Goal: Task Accomplishment & Management: Use online tool/utility

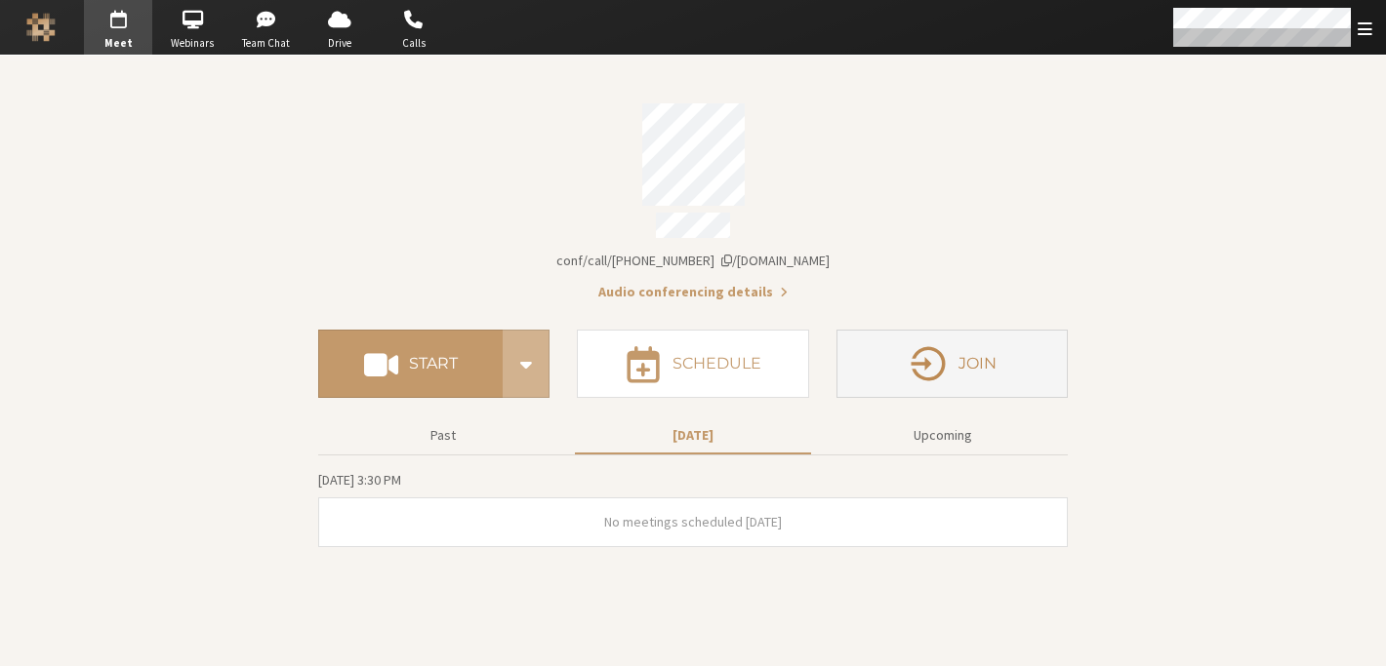
click at [1007, 368] on button "Join" at bounding box center [951, 364] width 231 height 68
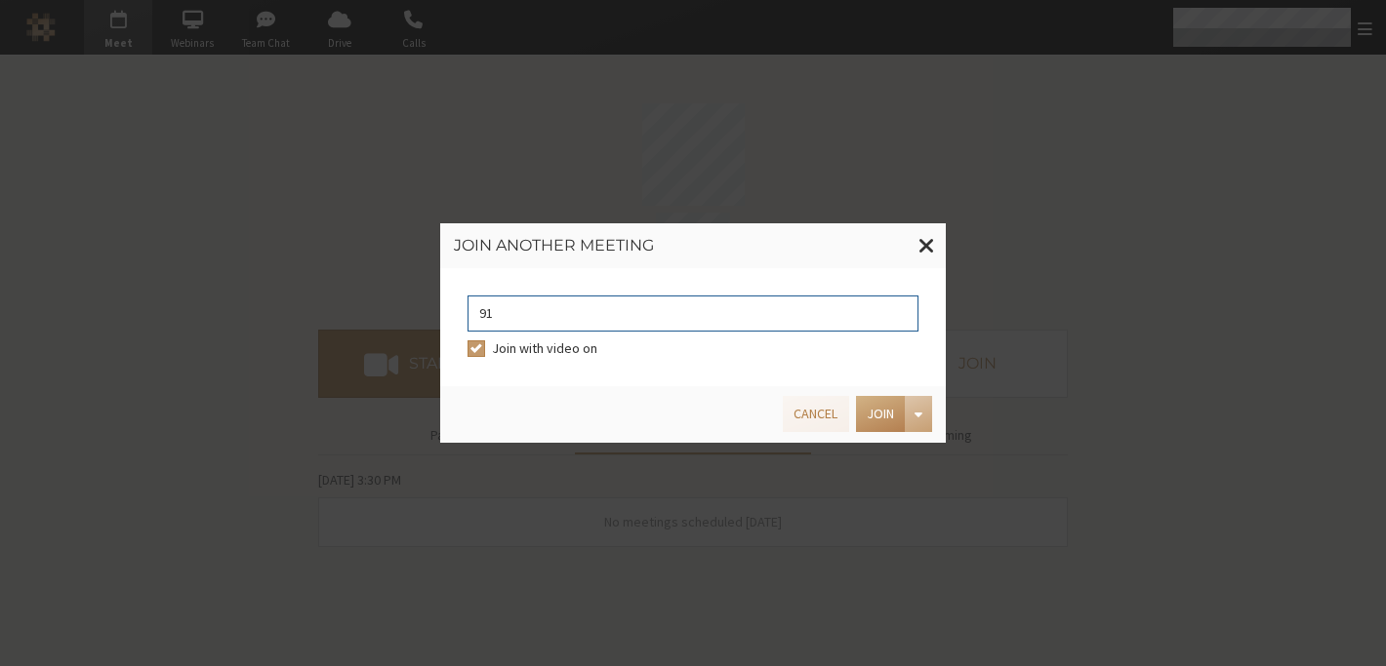
type input "9168685"
click at [897, 409] on button "Join" at bounding box center [880, 414] width 49 height 36
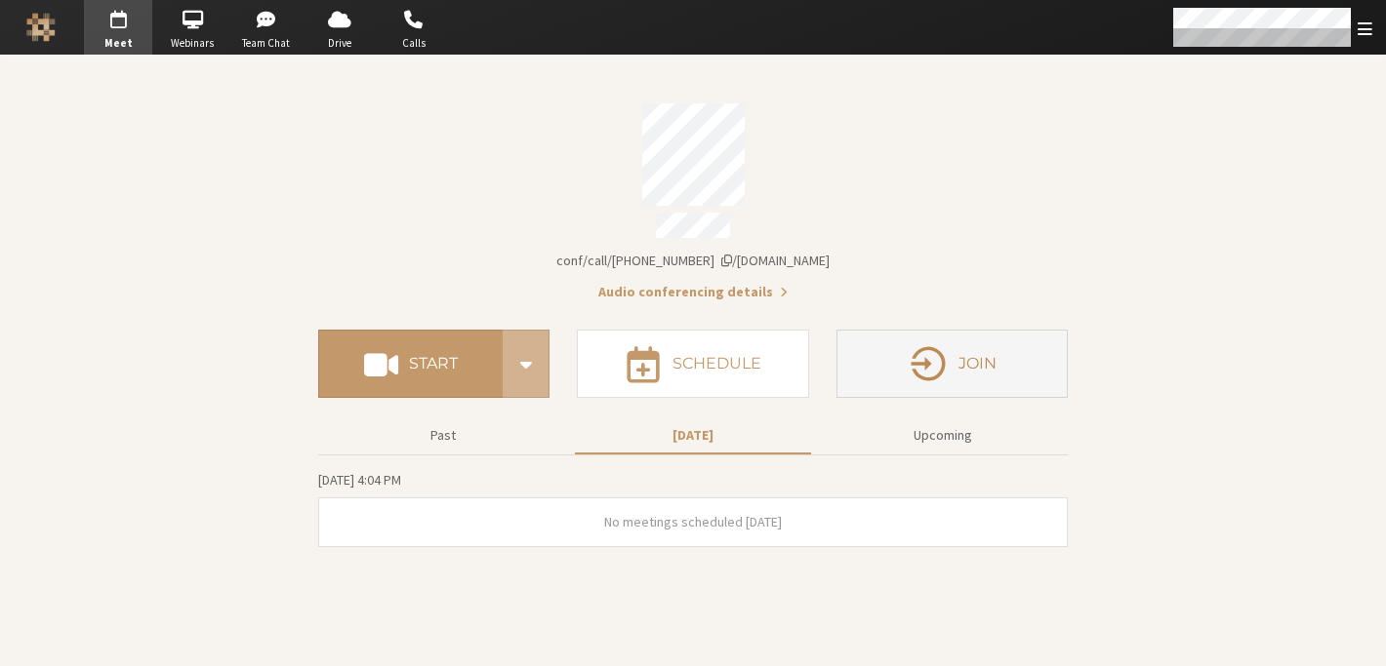
click at [956, 346] on button "Join" at bounding box center [951, 364] width 231 height 68
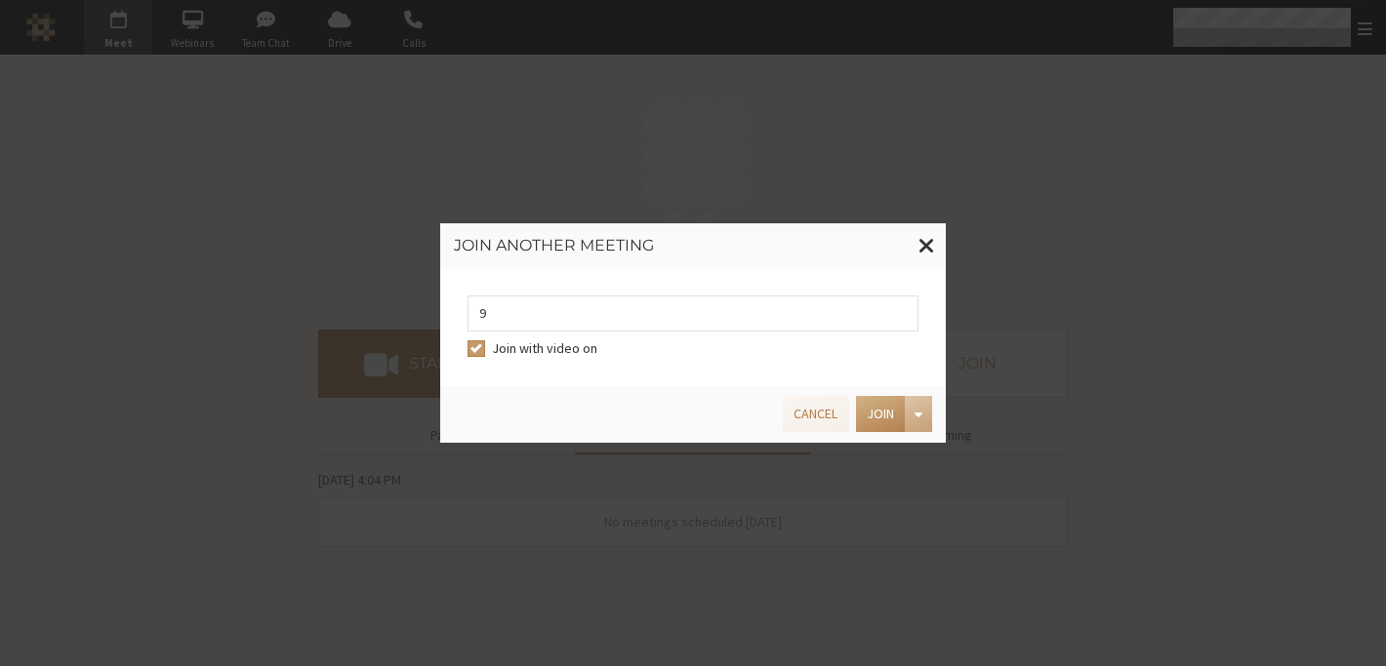
type input "9168685"
click at [866, 410] on button "Join" at bounding box center [880, 414] width 49 height 36
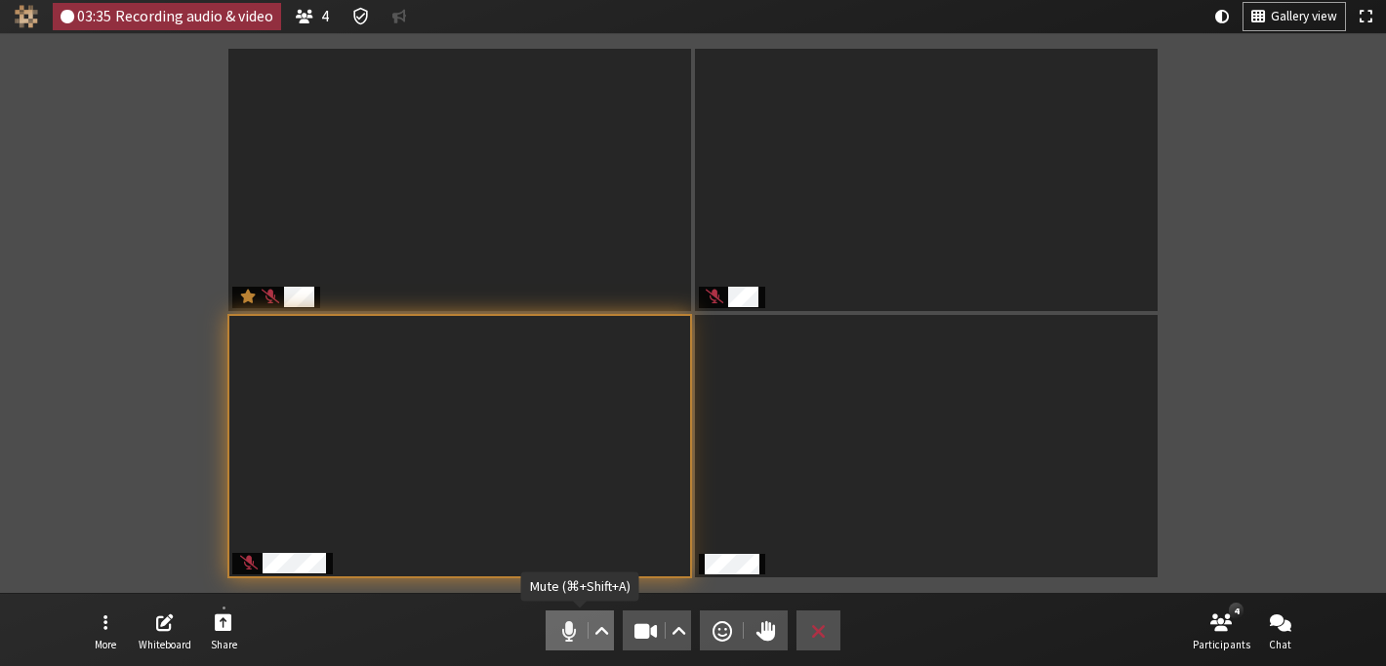
click at [568, 627] on span "Mute (⌘+Shift+A)" at bounding box center [568, 631] width 27 height 27
click at [88, 625] on button "More" at bounding box center [105, 631] width 55 height 53
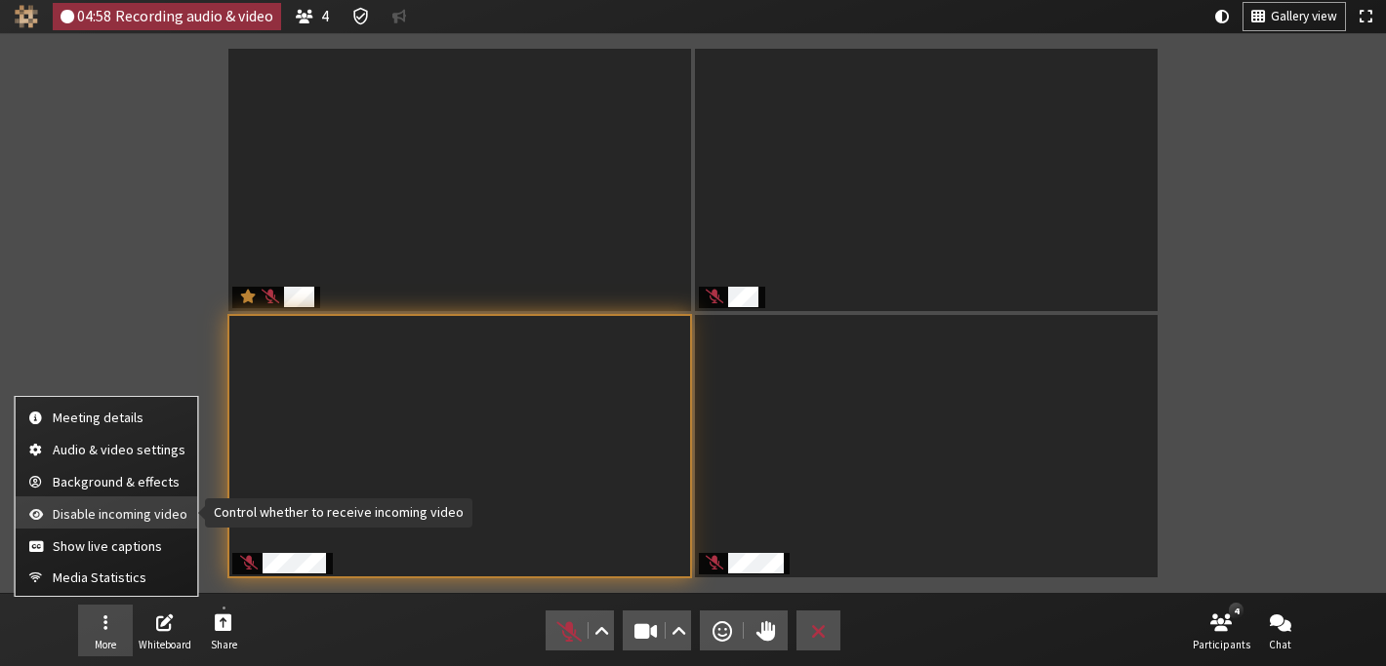
click at [48, 522] on button "Disable incoming video" at bounding box center [107, 513] width 182 height 32
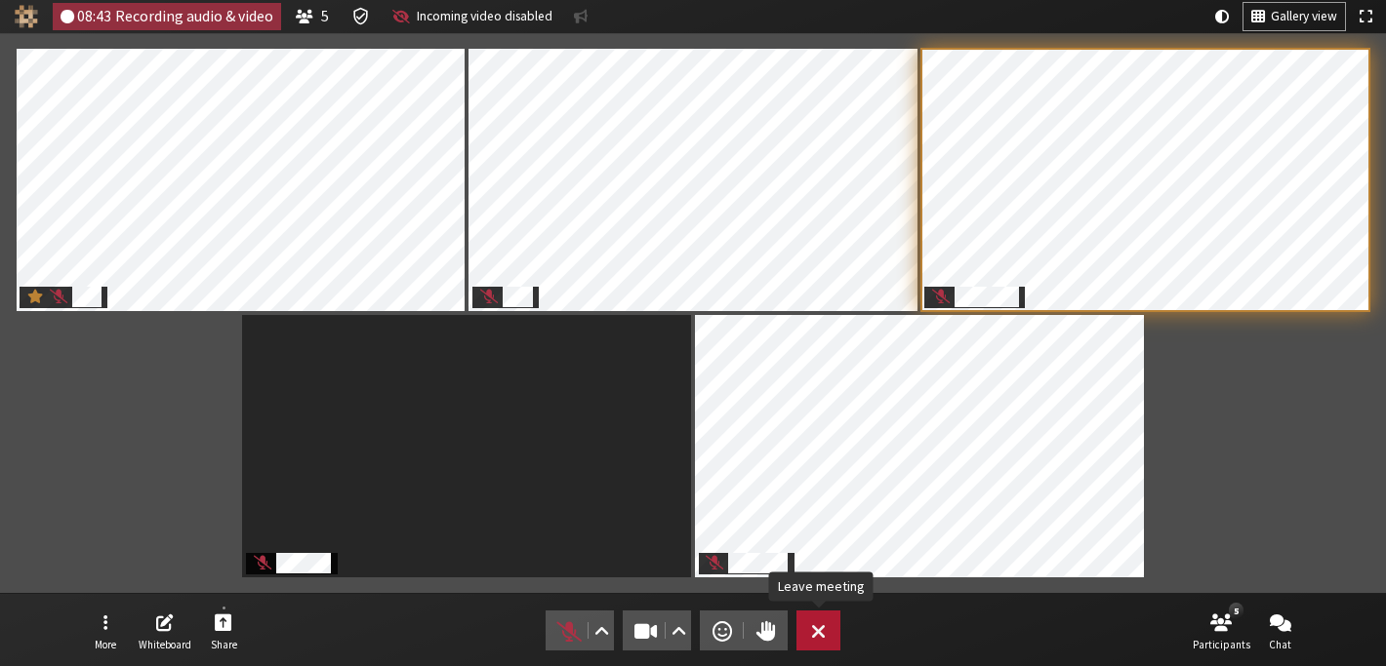
click at [824, 627] on span "Leave meeting" at bounding box center [818, 631] width 15 height 27
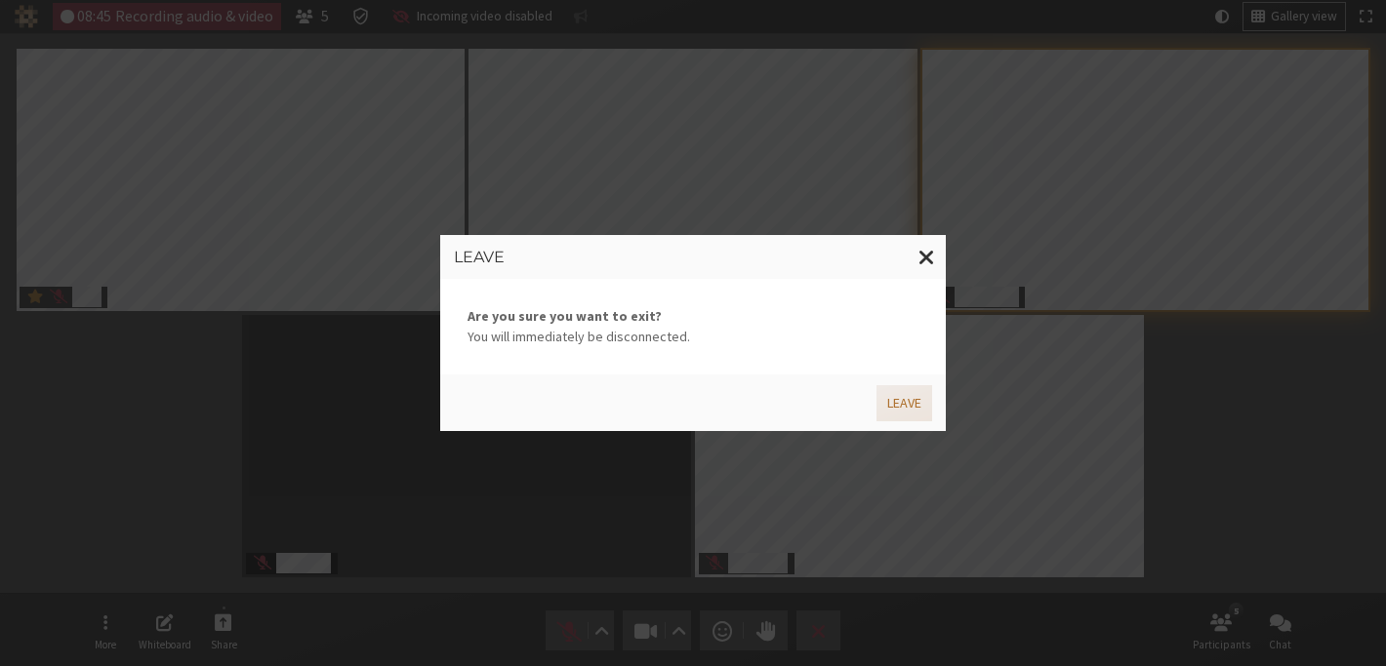
click at [896, 407] on button "Leave" at bounding box center [904, 403] width 56 height 36
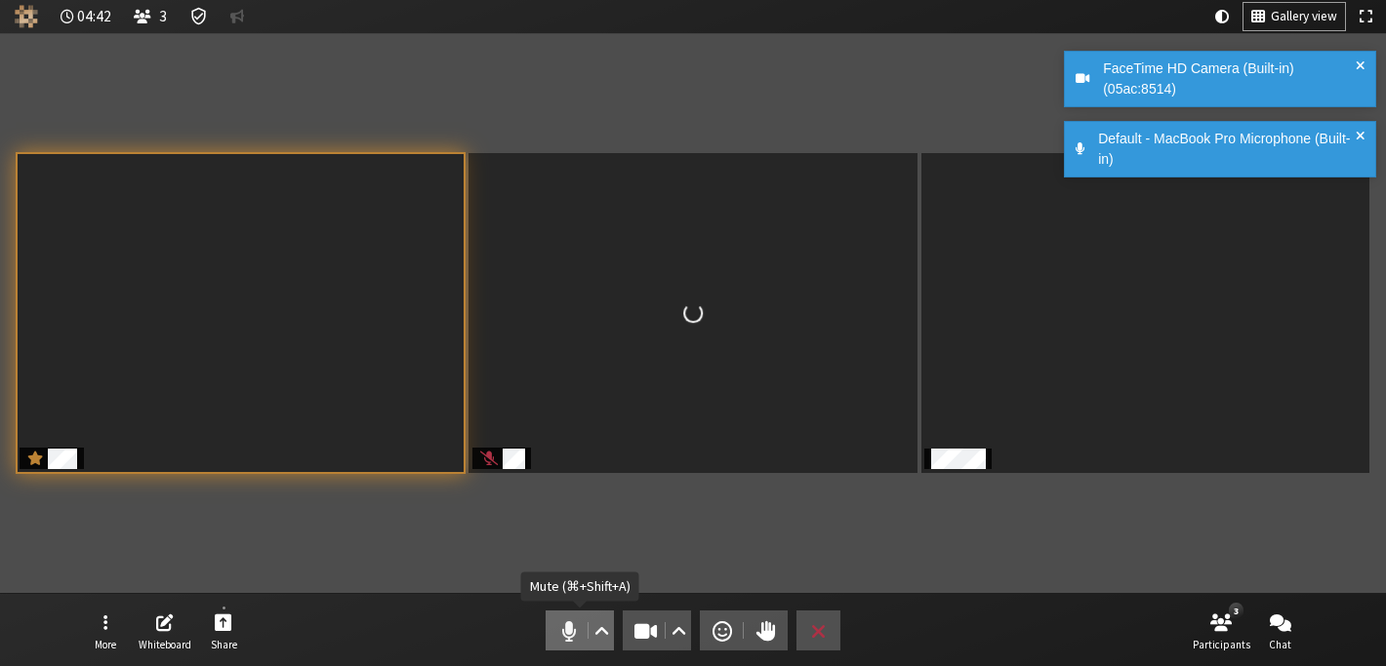
click at [570, 625] on span "Mute (⌘+Shift+A)" at bounding box center [568, 631] width 27 height 27
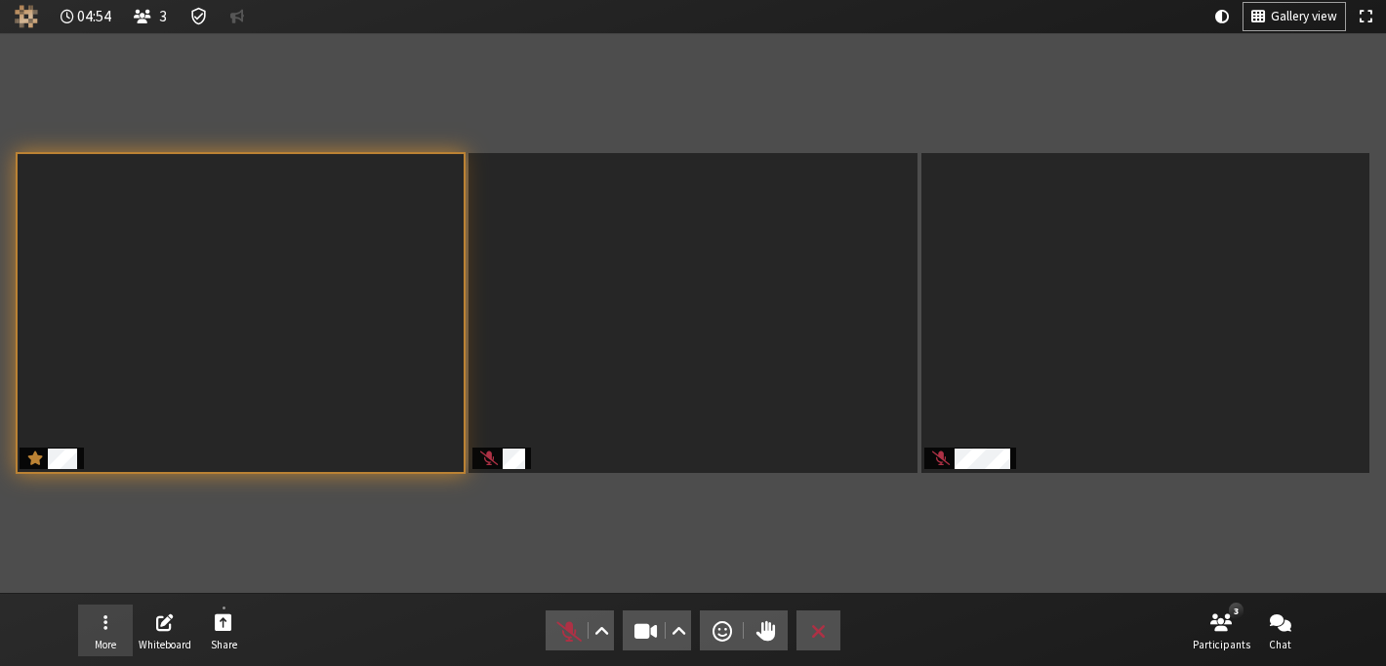
click at [104, 636] on button "More" at bounding box center [105, 631] width 55 height 53
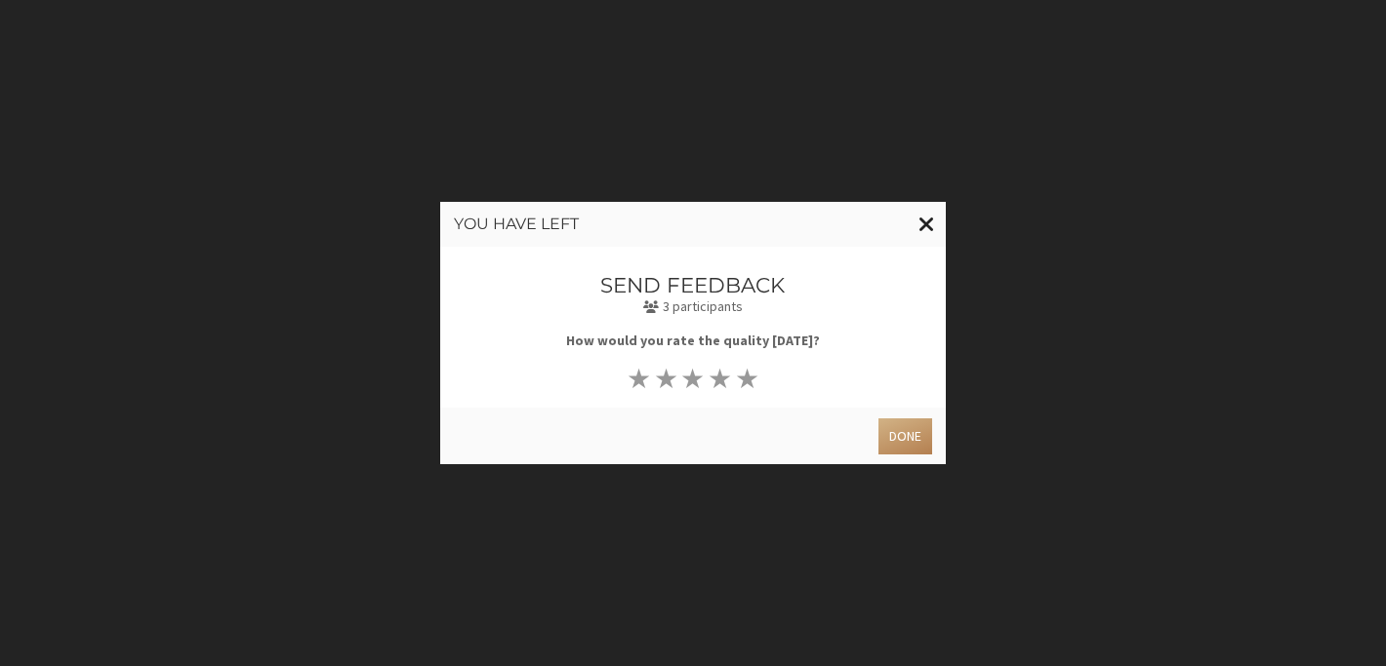
click at [927, 223] on span "Close modal" at bounding box center [926, 224] width 17 height 24
